Goal: Transaction & Acquisition: Download file/media

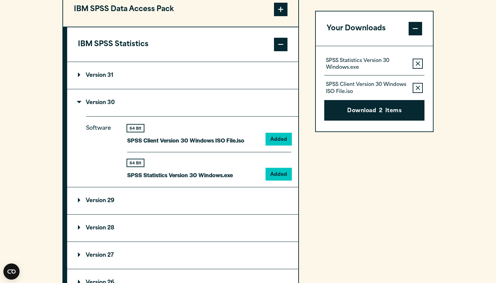
click at [418, 62] on icon "button" at bounding box center [418, 63] width 4 height 5
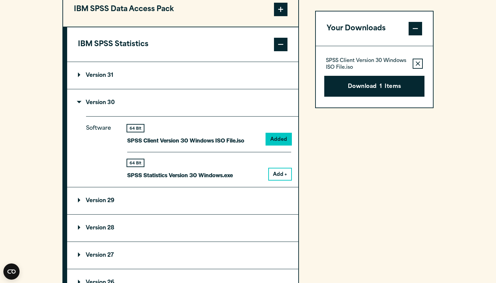
click at [418, 62] on icon "button" at bounding box center [418, 63] width 4 height 5
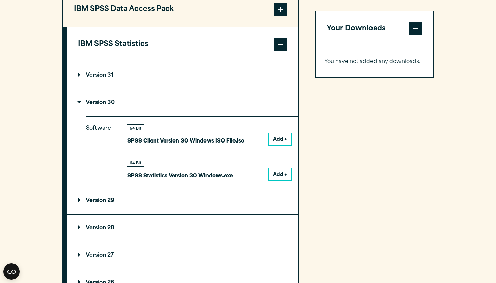
click at [277, 177] on button "Add +" at bounding box center [280, 174] width 22 height 11
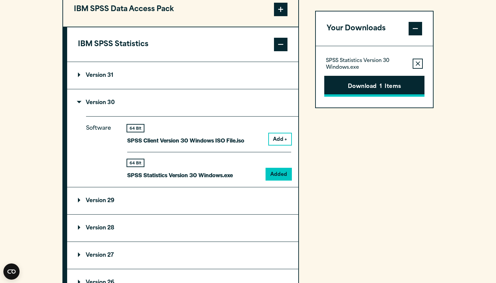
click at [367, 87] on button "Download 1 Items" at bounding box center [374, 86] width 100 height 21
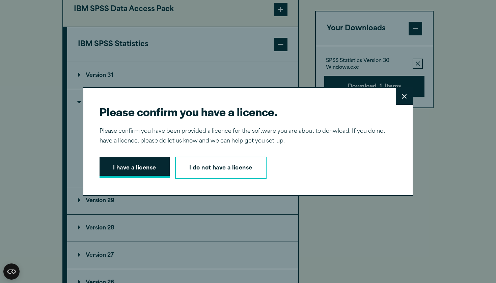
click at [144, 170] on button "I have a license" at bounding box center [135, 168] width 70 height 21
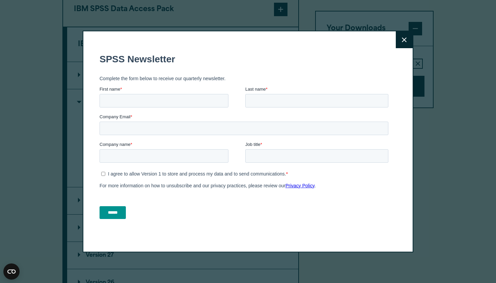
click at [409, 38] on button "Close" at bounding box center [404, 39] width 17 height 17
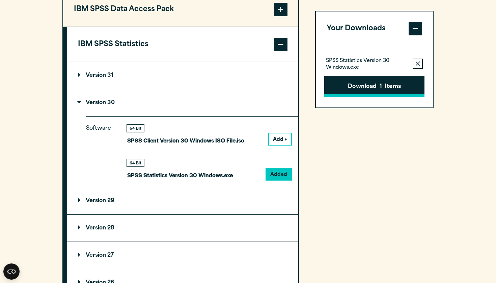
click at [364, 87] on button "Download 1 Items" at bounding box center [374, 86] width 100 height 21
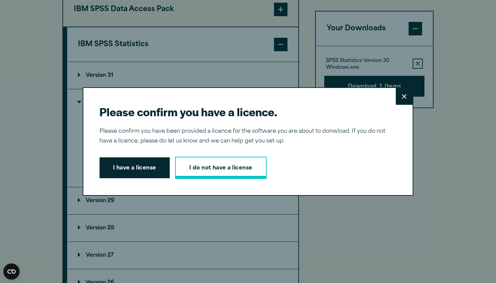
click at [222, 167] on link "I do not have a license" at bounding box center [220, 168] width 91 height 22
click at [406, 92] on button "Close" at bounding box center [404, 96] width 17 height 17
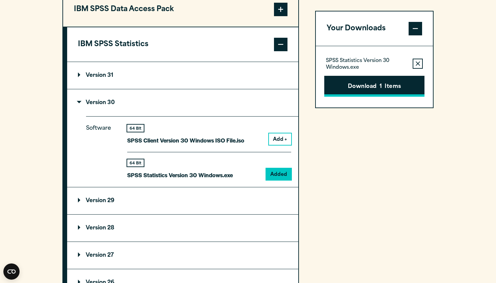
click at [378, 91] on button "Download 1 Items" at bounding box center [374, 86] width 100 height 21
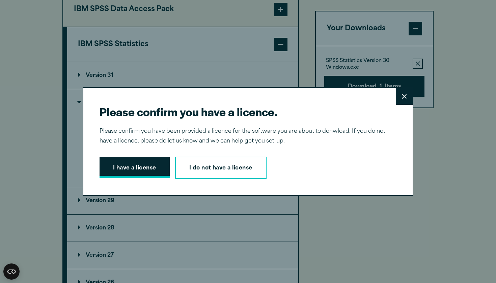
click at [141, 169] on button "I have a license" at bounding box center [135, 168] width 70 height 21
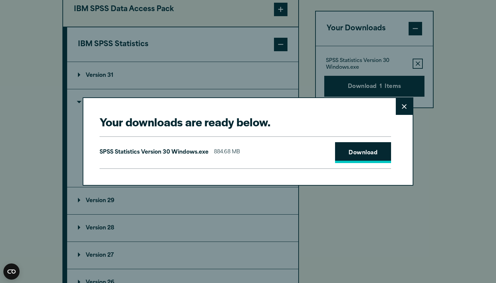
click at [345, 154] on link "Download" at bounding box center [363, 152] width 56 height 21
click at [493, 244] on div "Your downloads are ready below. Close SPSS Statistics Version 30 Windows.exe 88…" at bounding box center [248, 141] width 496 height 283
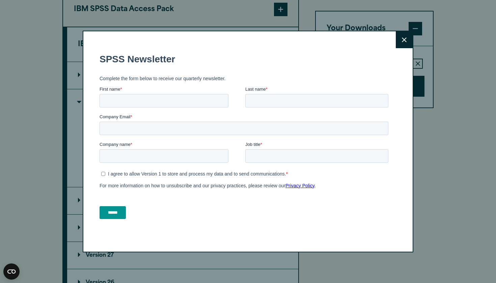
click at [403, 39] on icon at bounding box center [404, 39] width 5 height 5
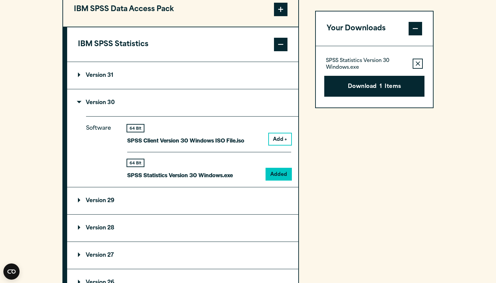
click at [484, 247] on section "Select your software downloads Use the table below to find and navigate to your…" at bounding box center [248, 145] width 496 height 558
click at [378, 120] on div "Your Downloads SPSS Statistics Version 30 Windows.exe Remove this item from you…" at bounding box center [374, 197] width 118 height 411
click at [485, 82] on section "Select your software downloads Use the table below to find and navigate to your…" at bounding box center [248, 145] width 496 height 558
click at [454, 44] on section "Select your software downloads Use the table below to find and navigate to your…" at bounding box center [248, 145] width 496 height 558
click at [456, 22] on section "Select your software downloads Use the table below to find and navigate to your…" at bounding box center [248, 145] width 496 height 558
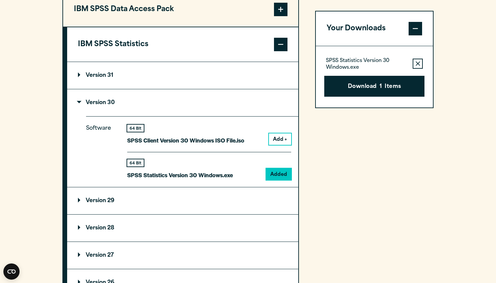
click at [452, 60] on section "Select your software downloads Use the table below to find and navigate to your…" at bounding box center [248, 145] width 496 height 558
click at [448, 23] on section "Select your software downloads Use the table below to find and navigate to your…" at bounding box center [248, 145] width 496 height 558
